Goal: Task Accomplishment & Management: Manage account settings

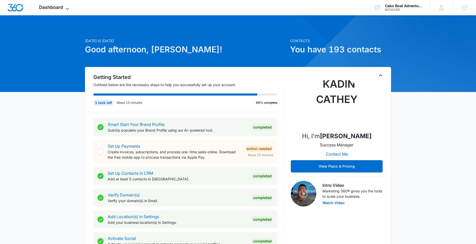
click at [58, 8] on span "Dashboard" at bounding box center [51, 7] width 24 height 5
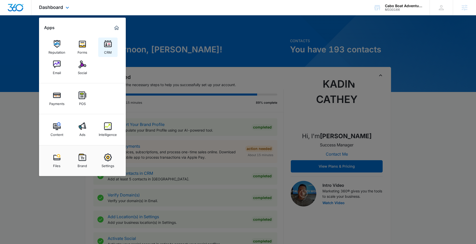
click at [105, 41] on img at bounding box center [108, 44] width 8 height 8
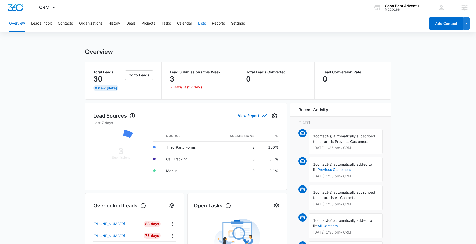
click at [203, 21] on button "Lists" at bounding box center [202, 23] width 8 height 16
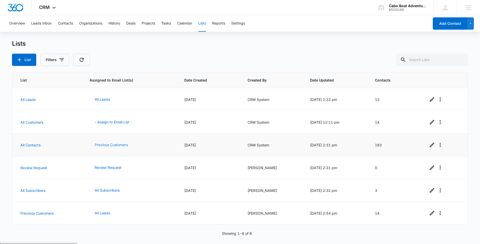
click at [104, 145] on button "Previous Customers" at bounding box center [111, 145] width 43 height 12
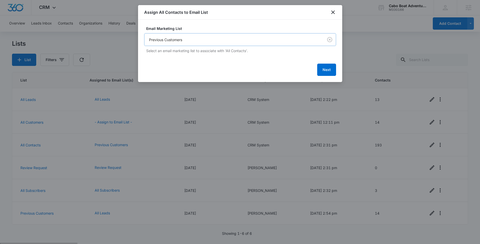
click at [279, 39] on body "CRM Apps Reputation Forms CRM Email Social Payments POS Content Ads Intelligenc…" at bounding box center [240, 141] width 480 height 283
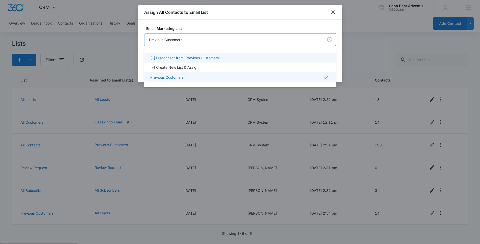
click at [262, 17] on div at bounding box center [240, 122] width 480 height 244
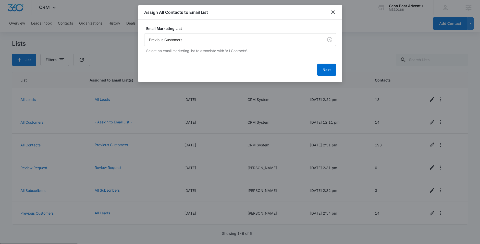
click at [263, 18] on div "Assign All Contacts to Email List" at bounding box center [240, 12] width 204 height 15
click at [120, 9] on div at bounding box center [240, 122] width 480 height 244
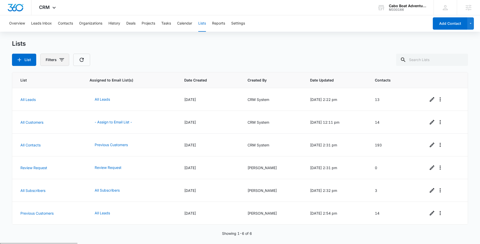
click at [61, 57] on icon "button" at bounding box center [62, 60] width 6 height 6
click at [127, 46] on div "Lists" at bounding box center [240, 44] width 456 height 8
click at [51, 7] on icon at bounding box center [54, 9] width 6 height 6
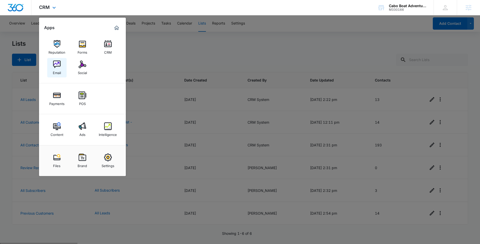
click at [52, 65] on link "Email" at bounding box center [56, 67] width 19 height 19
